Goal: Task Accomplishment & Management: Manage account settings

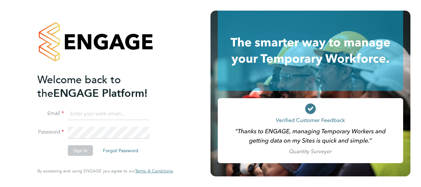
click at [80, 117] on input at bounding box center [109, 114] width 82 height 12
click at [94, 113] on input at bounding box center [109, 114] width 82 height 12
type input "wendy.turner@hays.com"
click at [81, 151] on button "Sign In" at bounding box center [80, 150] width 25 height 11
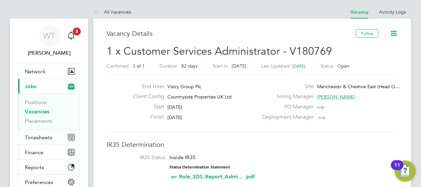
click at [150, 98] on label "Client Config" at bounding box center [146, 96] width 36 height 7
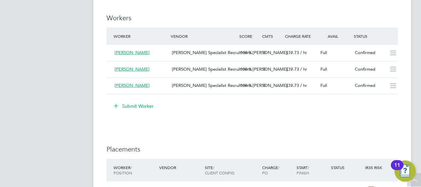
click at [150, 98] on li "Worker Vendor Score Cmts Charge Rate Avail Status [PERSON_NAME] Specialist Recr…" at bounding box center [253, 64] width 292 height 74
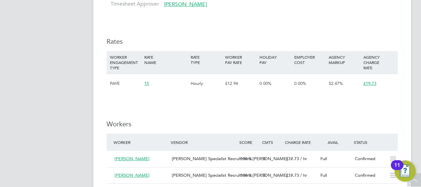
scroll to position [451, 0]
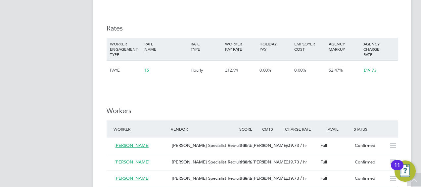
click at [147, 69] on span "15" at bounding box center [146, 70] width 5 height 6
click at [149, 68] on span "15" at bounding box center [146, 70] width 5 height 6
click at [413, 64] on div "WT [PERSON_NAME] Notifications 3 Applications: Network Team Members Businesses …" at bounding box center [210, 52] width 421 height 1007
click at [251, 27] on h3 "Rates" at bounding box center [253, 28] width 292 height 9
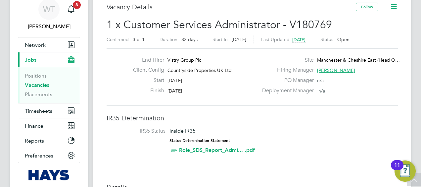
scroll to position [13, 0]
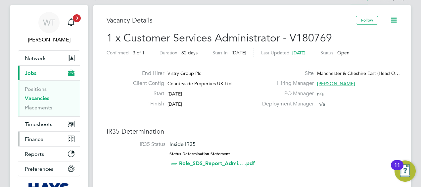
click at [31, 136] on span "Finance" at bounding box center [34, 139] width 19 height 6
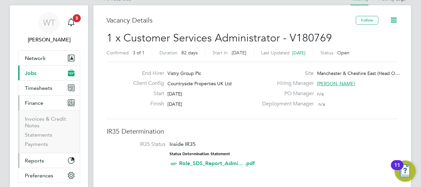
click at [31, 163] on button "Reports" at bounding box center [49, 160] width 62 height 15
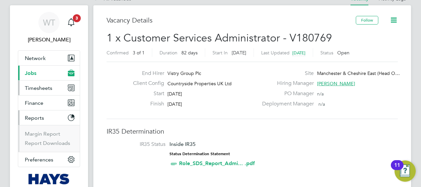
click at [33, 86] on span "Timesheets" at bounding box center [38, 88] width 27 height 6
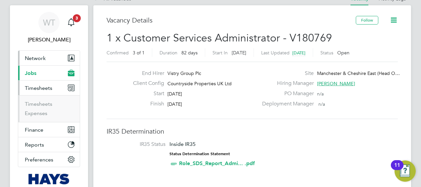
click at [29, 57] on span "Network" at bounding box center [35, 58] width 21 height 6
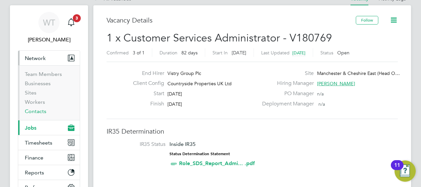
click at [30, 111] on link "Contacts" at bounding box center [36, 111] width 22 height 6
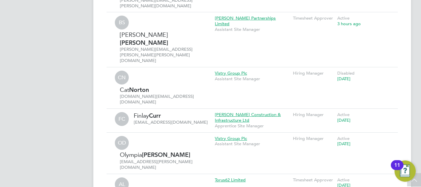
scroll to position [483, 0]
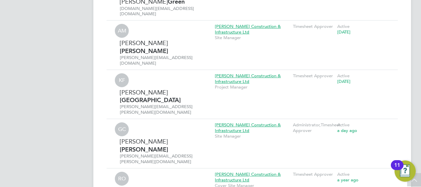
scroll to position [958, 0]
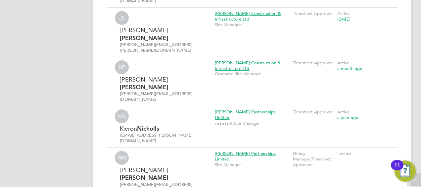
scroll to position [1210, 0]
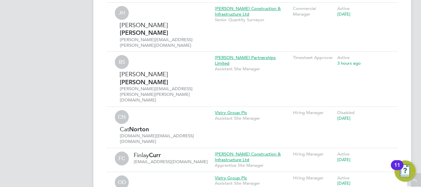
scroll to position [0, 0]
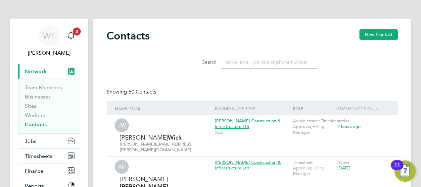
click at [232, 61] on input at bounding box center [269, 62] width 97 height 13
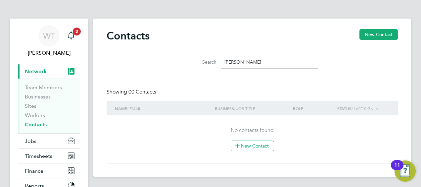
type input "[PERSON_NAME]"
drag, startPoint x: 254, startPoint y: 66, endPoint x: 208, endPoint y: 55, distance: 47.9
click at [208, 55] on li "Search [PERSON_NAME]" at bounding box center [253, 62] width 148 height 20
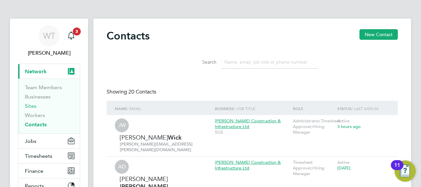
click at [30, 108] on link "Sites" at bounding box center [31, 106] width 12 height 6
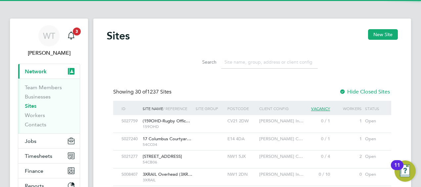
scroll to position [13, 32]
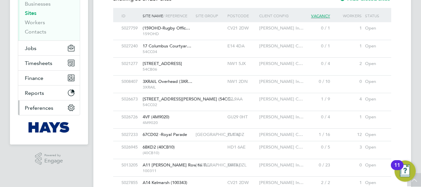
click at [30, 108] on span "Preferences" at bounding box center [39, 108] width 28 height 6
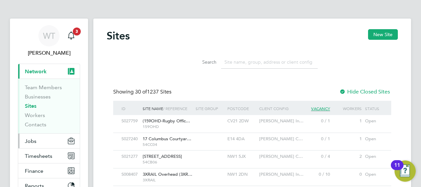
click at [30, 144] on button "Jobs" at bounding box center [49, 141] width 62 height 15
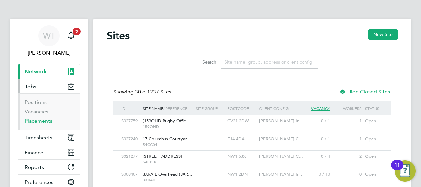
click at [31, 120] on link "Placements" at bounding box center [38, 121] width 27 height 6
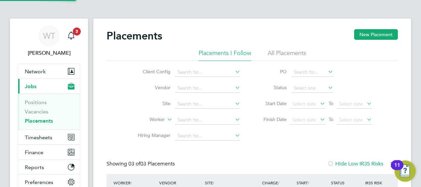
scroll to position [25, 57]
click at [419, 52] on div "WT [PERSON_NAME] Notifications 3 Applications: Network Team Members Businesses …" at bounding box center [210, 168] width 421 height 336
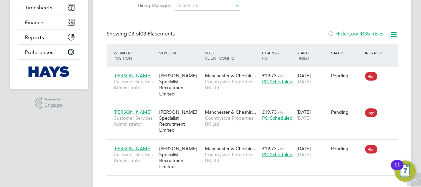
scroll to position [131, 0]
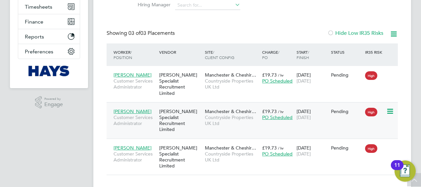
click at [388, 107] on icon at bounding box center [390, 111] width 7 height 8
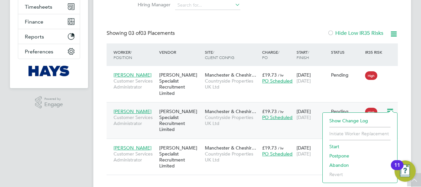
click at [231, 166] on div "Placements New Placement Placements I Follow All Placements Client Config Vendo…" at bounding box center [252, 41] width 318 height 307
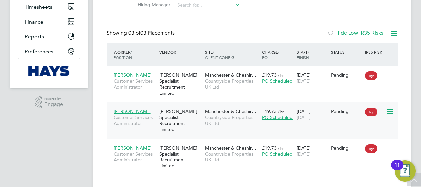
click at [269, 114] on span "PO Scheduled" at bounding box center [277, 117] width 30 height 6
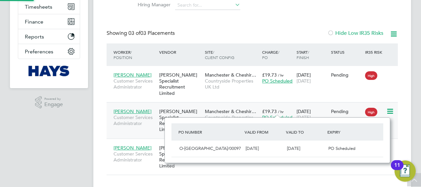
scroll to position [45, 225]
click at [207, 114] on span "Countryside Properties UK Ltd" at bounding box center [232, 120] width 54 height 12
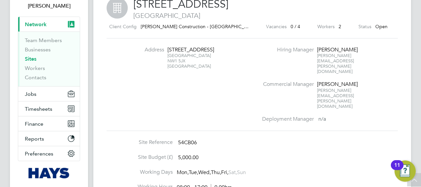
scroll to position [48, 0]
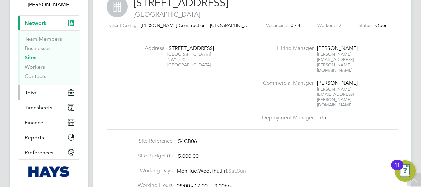
click at [32, 90] on span "Jobs" at bounding box center [31, 92] width 12 height 6
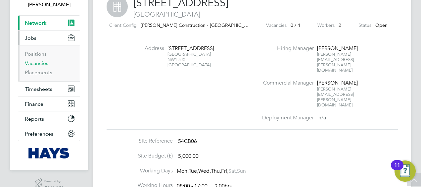
click at [30, 64] on link "Vacancies" at bounding box center [37, 63] width 24 height 6
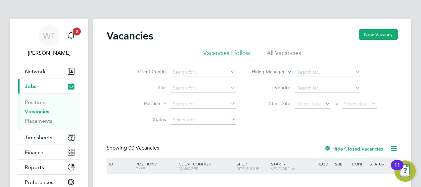
click at [283, 57] on li "All Vacancies" at bounding box center [284, 55] width 34 height 12
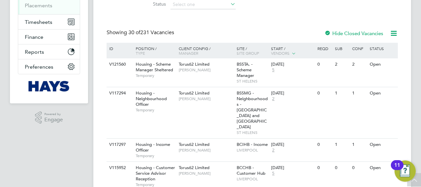
scroll to position [116, 0]
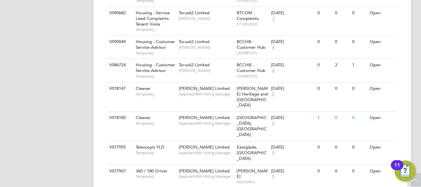
scroll to position [831, 0]
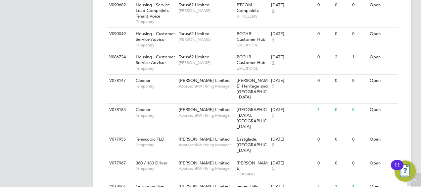
click at [408, 172] on img "Open Resource Center, 11 new notifications" at bounding box center [405, 170] width 21 height 21
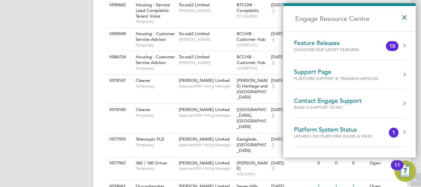
click at [404, 17] on button "×" at bounding box center [407, 15] width 10 height 15
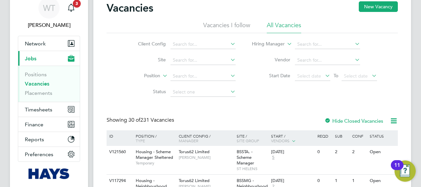
scroll to position [29, 0]
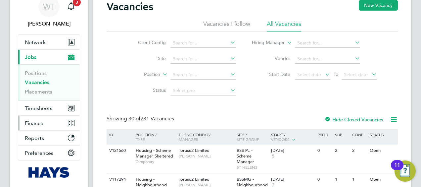
click at [28, 122] on span "Finance" at bounding box center [34, 123] width 19 height 6
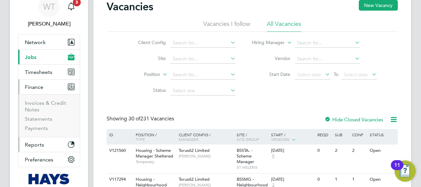
click at [32, 144] on span "Reports" at bounding box center [34, 144] width 19 height 6
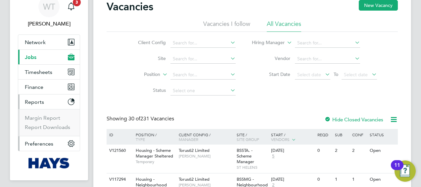
click at [32, 142] on span "Preferences" at bounding box center [39, 143] width 28 height 6
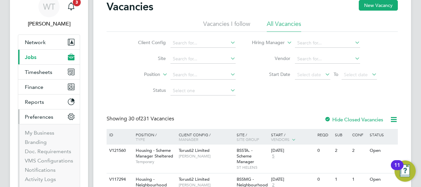
click at [32, 119] on span "Preferences" at bounding box center [39, 117] width 28 height 6
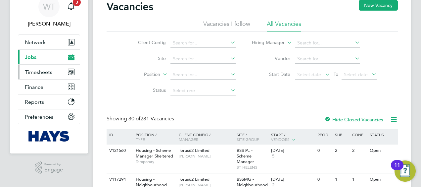
click at [27, 71] on span "Timesheets" at bounding box center [38, 72] width 27 height 6
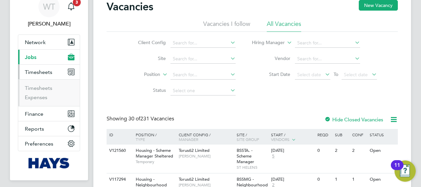
click at [31, 74] on span "Timesheets" at bounding box center [38, 72] width 27 height 6
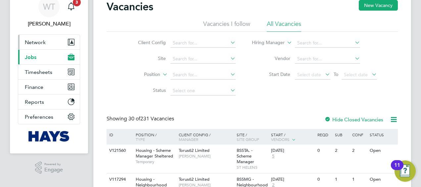
click at [31, 44] on span "Network" at bounding box center [35, 42] width 21 height 6
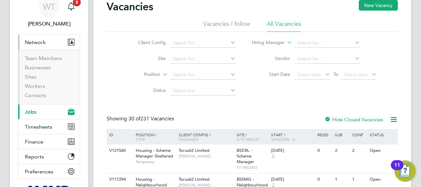
scroll to position [0, 0]
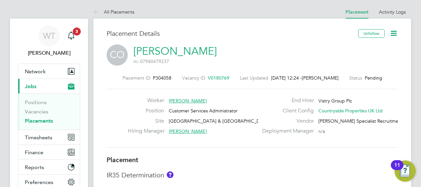
click at [395, 31] on icon at bounding box center [394, 33] width 8 height 8
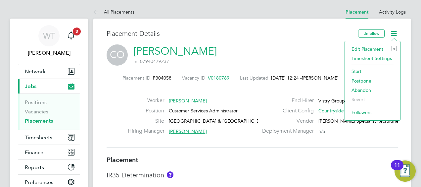
drag, startPoint x: 245, startPoint y: 23, endPoint x: 194, endPoint y: 9, distance: 52.7
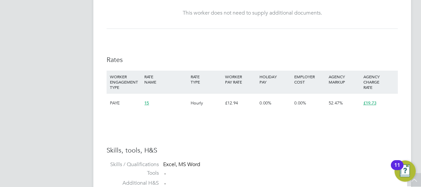
click at [147, 100] on span "15" at bounding box center [146, 103] width 5 height 6
click at [371, 104] on span "£19.73" at bounding box center [370, 103] width 13 height 6
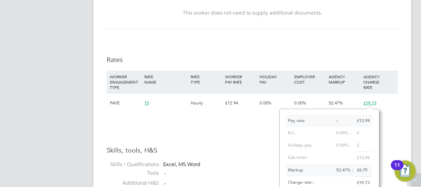
scroll to position [85, 99]
click at [320, 137] on div "N.I." at bounding box center [311, 133] width 48 height 12
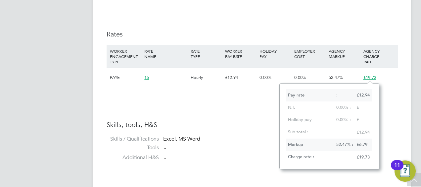
scroll to position [809, 0]
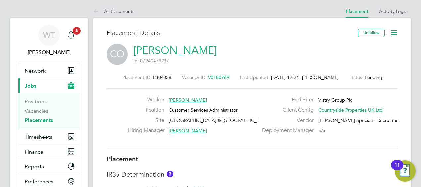
scroll to position [0, 0]
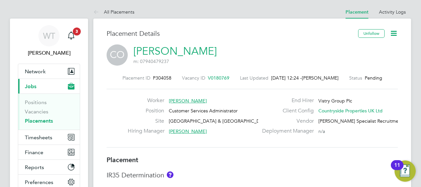
click at [393, 34] on icon at bounding box center [394, 33] width 8 height 8
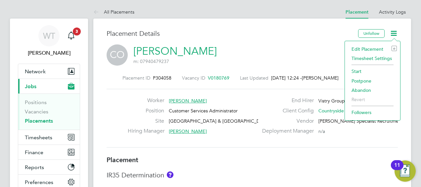
scroll to position [0, 87]
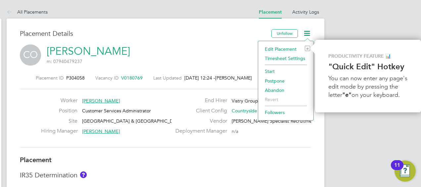
click at [288, 48] on li "Edit Placement e" at bounding box center [286, 48] width 49 height 9
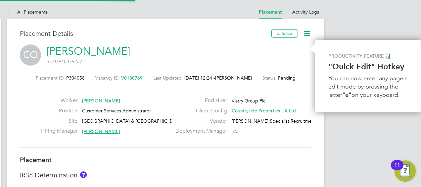
type input "[PERSON_NAME]"
type input "[DATE]"
type input "08:30"
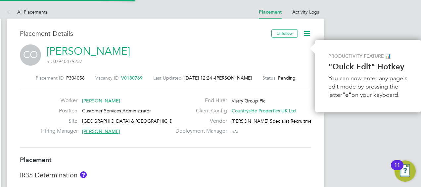
type input "17:00"
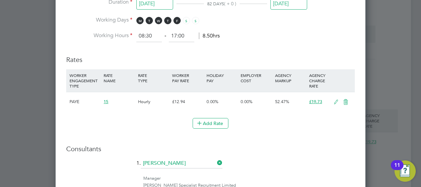
scroll to position [380, 0]
click at [336, 100] on icon at bounding box center [336, 102] width 8 height 5
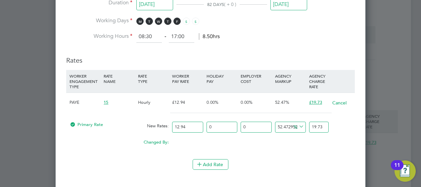
click at [190, 126] on input "12.94" at bounding box center [187, 127] width 31 height 11
type input "12.9"
type input "19.66901081916538"
type input "12"
type input "18.2967542503864"
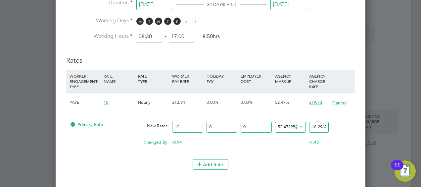
type input "1"
type input "1.5247295208655331"
type input "13"
type input "19.82148377125193"
click at [260, 164] on div "Add Rate" at bounding box center [210, 164] width 289 height 11
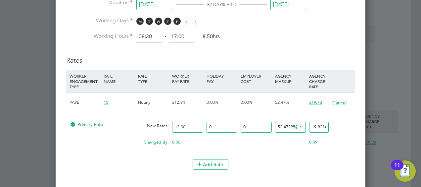
click at [192, 123] on input "13.00" at bounding box center [187, 127] width 31 height 11
type input "13.4"
type input "20.431375579598146"
type input "13.40"
click at [302, 164] on div "Add Rate" at bounding box center [210, 164] width 289 height 11
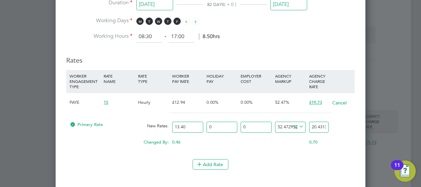
click at [383, 107] on div at bounding box center [210, 93] width 421 height 187
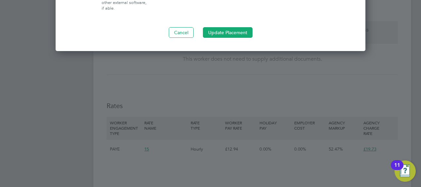
scroll to position [695, 0]
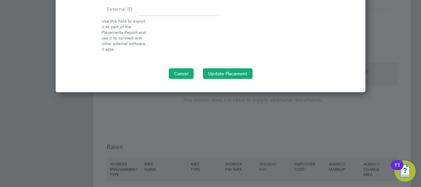
click at [173, 68] on button "Cancel" at bounding box center [181, 73] width 25 height 11
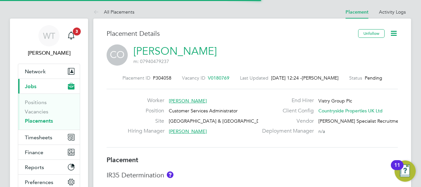
scroll to position [20, 46]
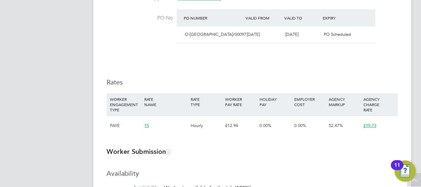
scroll to position [398, 0]
